Goal: Information Seeking & Learning: Learn about a topic

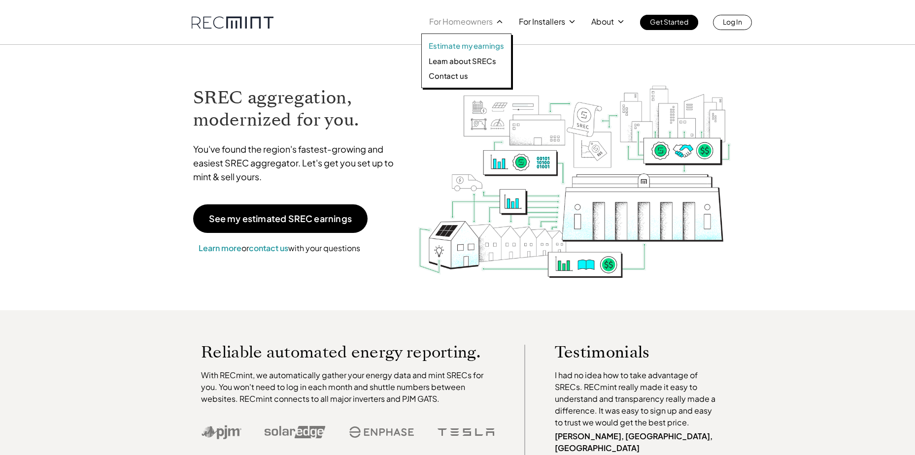
click at [467, 47] on p "Estimate my earnings" at bounding box center [466, 46] width 75 height 10
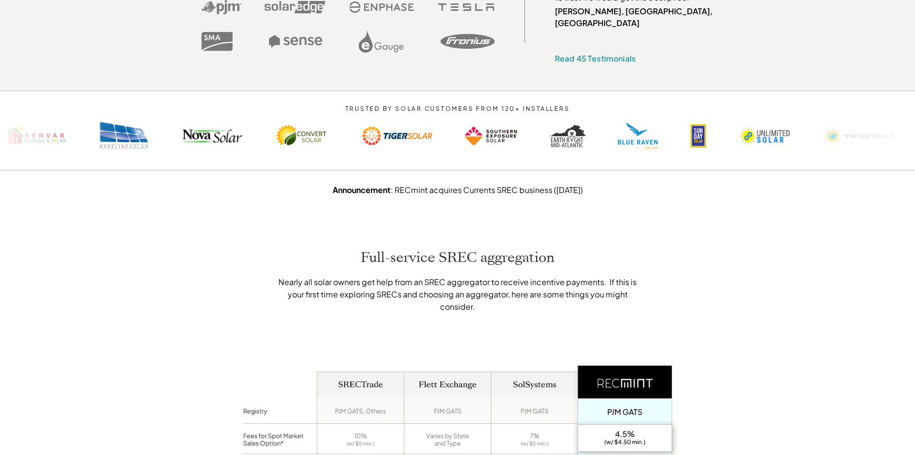
drag, startPoint x: 823, startPoint y: 163, endPoint x: 816, endPoint y: 229, distance: 66.4
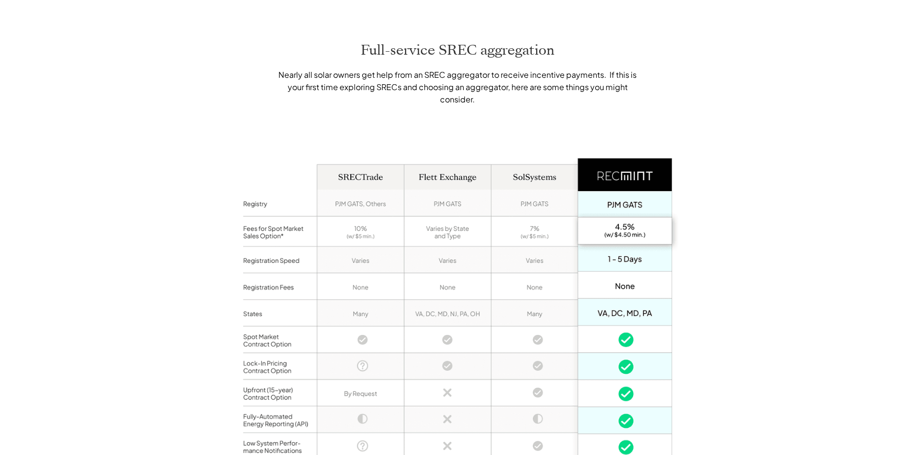
drag, startPoint x: 792, startPoint y: 169, endPoint x: 793, endPoint y: 213, distance: 44.9
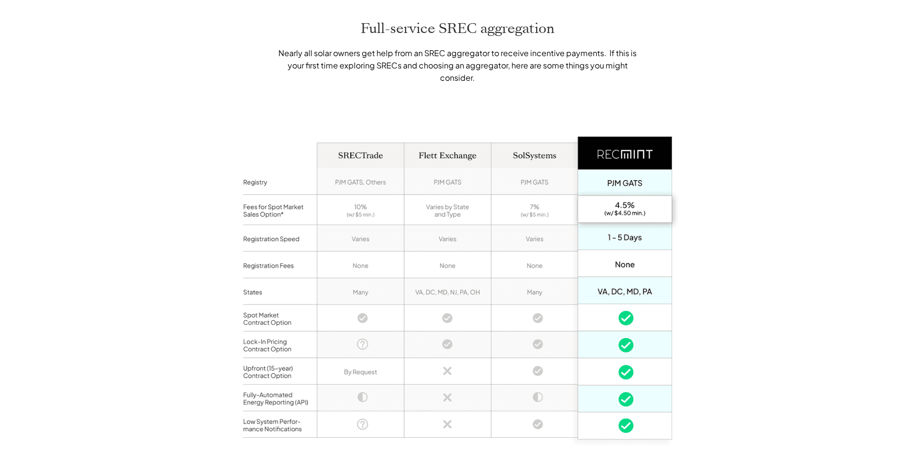
scroll to position [630, 0]
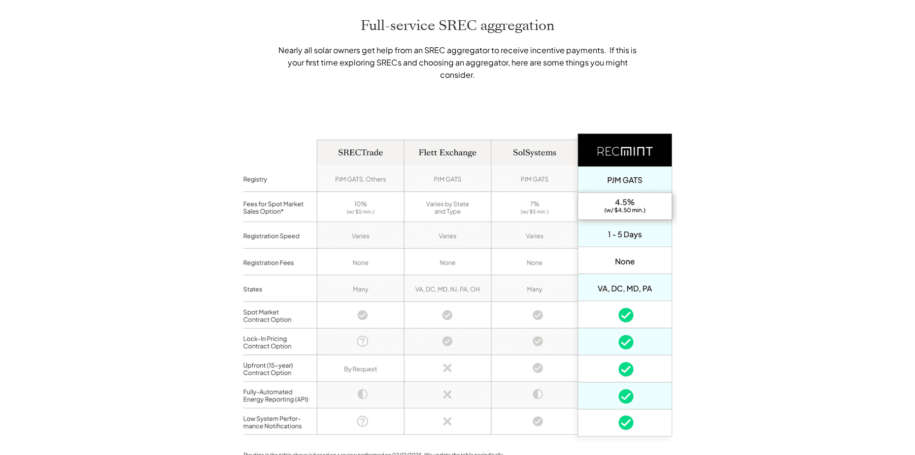
drag, startPoint x: 796, startPoint y: 161, endPoint x: 796, endPoint y: 207, distance: 45.8
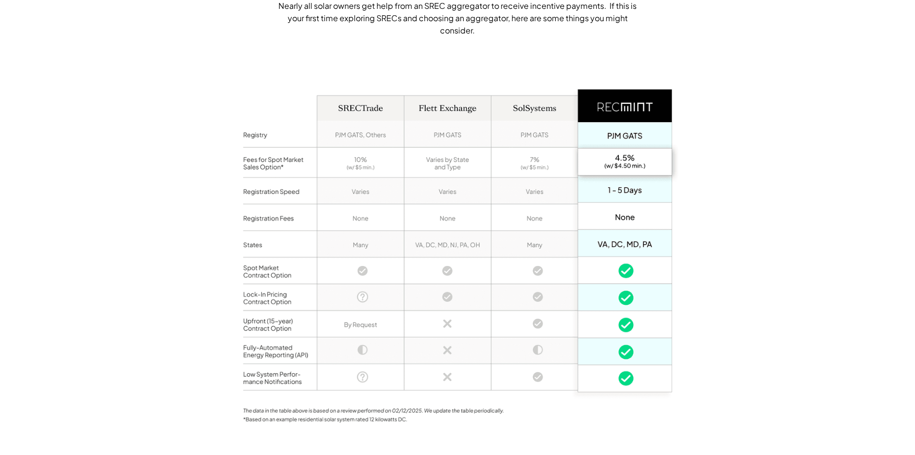
drag, startPoint x: 782, startPoint y: 165, endPoint x: 780, endPoint y: 177, distance: 12.5
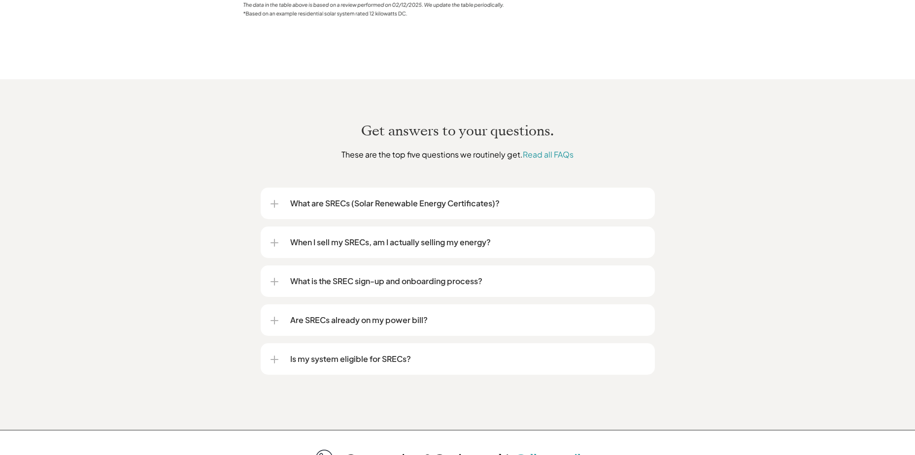
drag, startPoint x: 780, startPoint y: 177, endPoint x: 771, endPoint y: 232, distance: 55.8
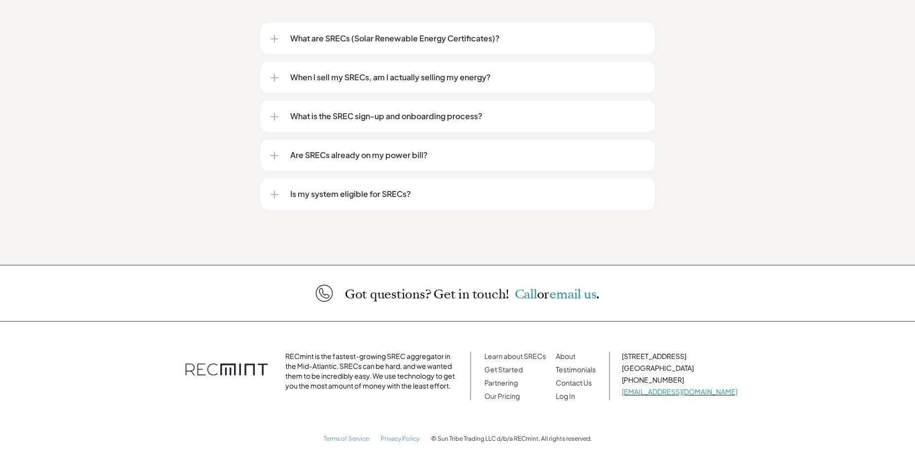
drag, startPoint x: 754, startPoint y: 251, endPoint x: 750, endPoint y: 243, distance: 9.0
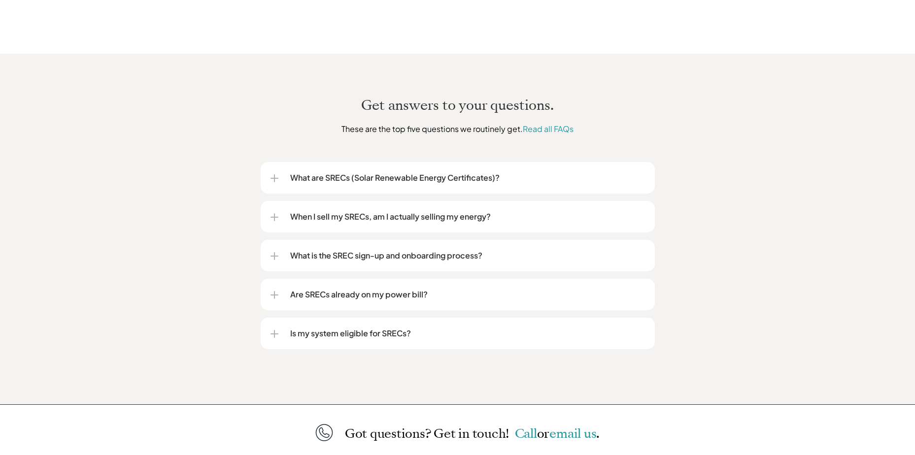
scroll to position [1102, 0]
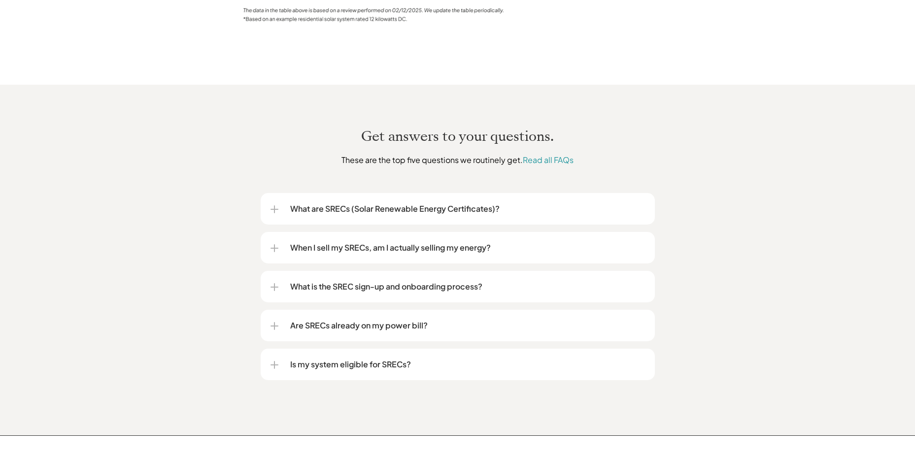
drag, startPoint x: 750, startPoint y: 243, endPoint x: 746, endPoint y: 206, distance: 37.2
click at [490, 232] on div "When I sell my SRECs, am I actually selling my energy?" at bounding box center [458, 248] width 375 height 32
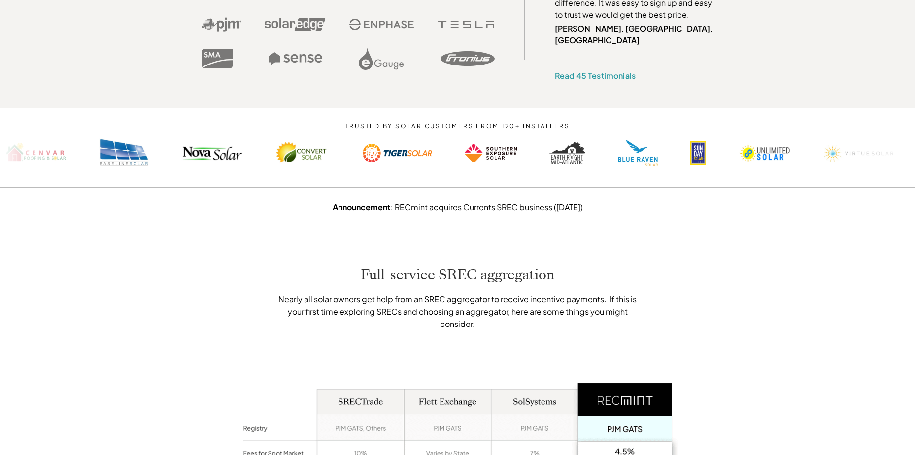
scroll to position [0, 0]
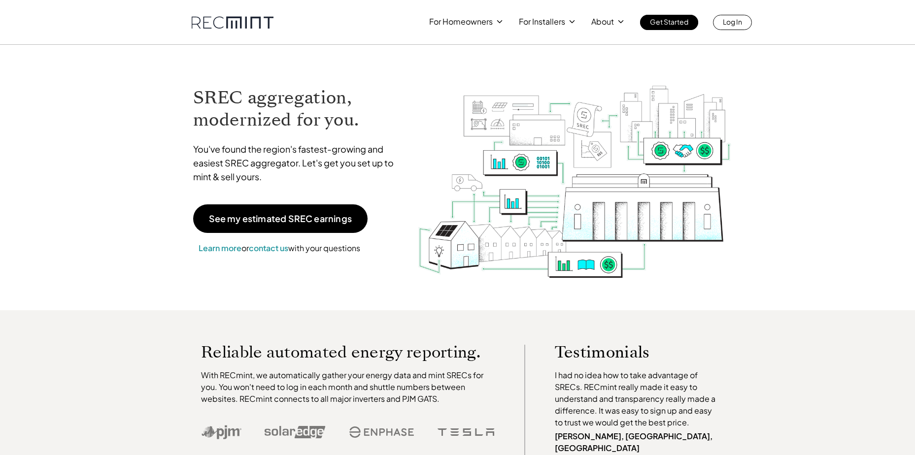
drag, startPoint x: 727, startPoint y: 306, endPoint x: 722, endPoint y: 132, distance: 174.0
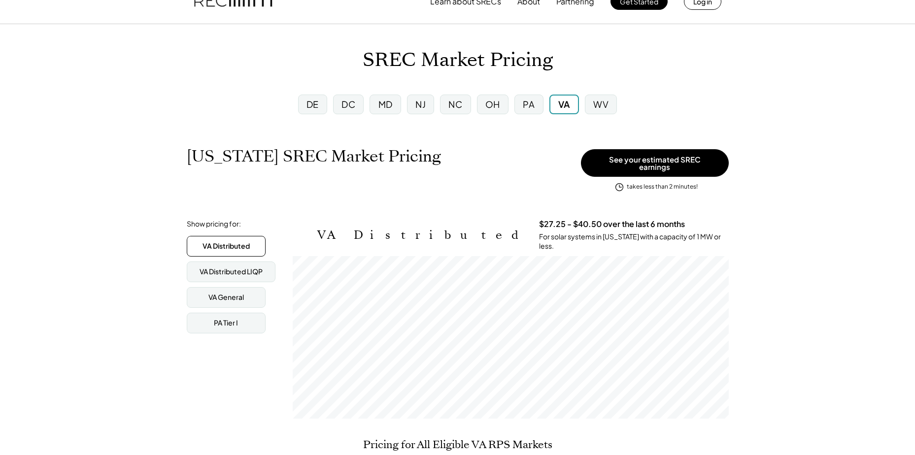
scroll to position [76, 0]
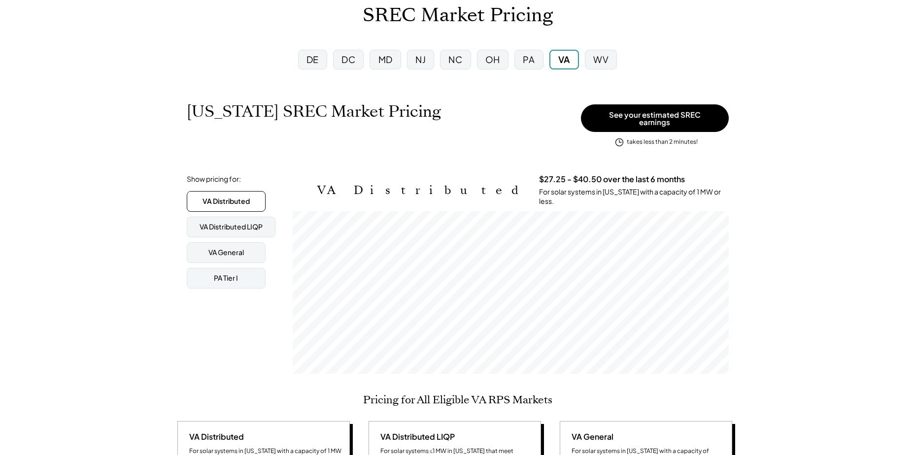
drag, startPoint x: 101, startPoint y: 170, endPoint x: 98, endPoint y: 208, distance: 38.1
